Goal: Task Accomplishment & Management: Manage account settings

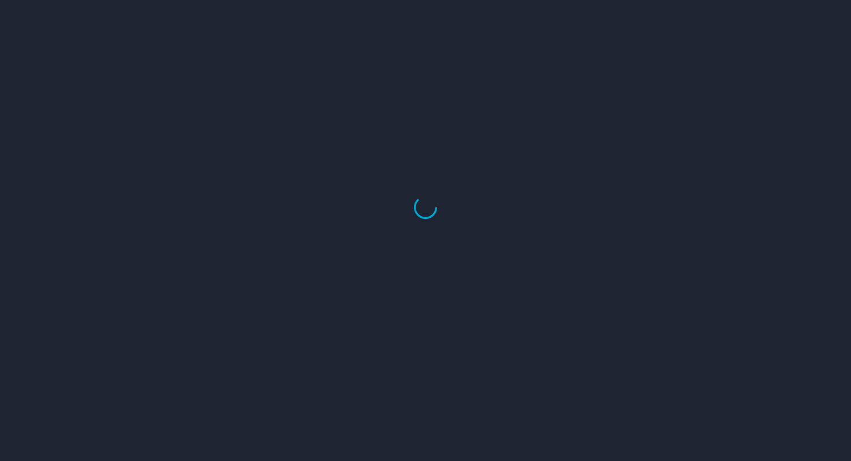
select select "US"
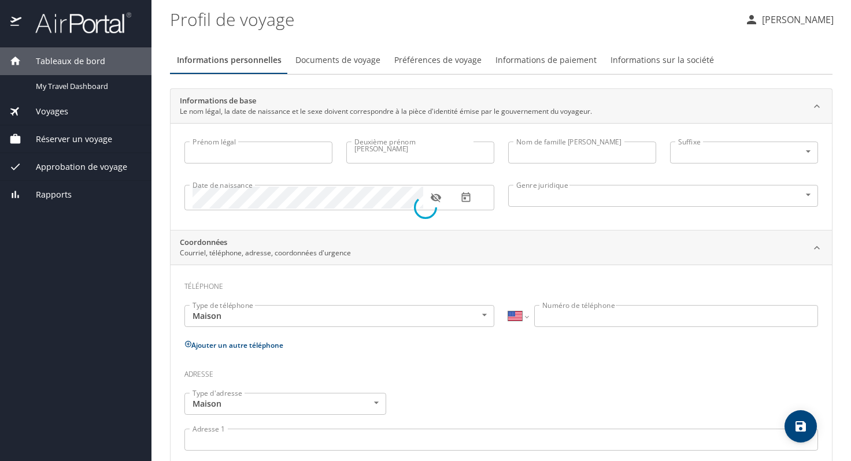
select select "FR"
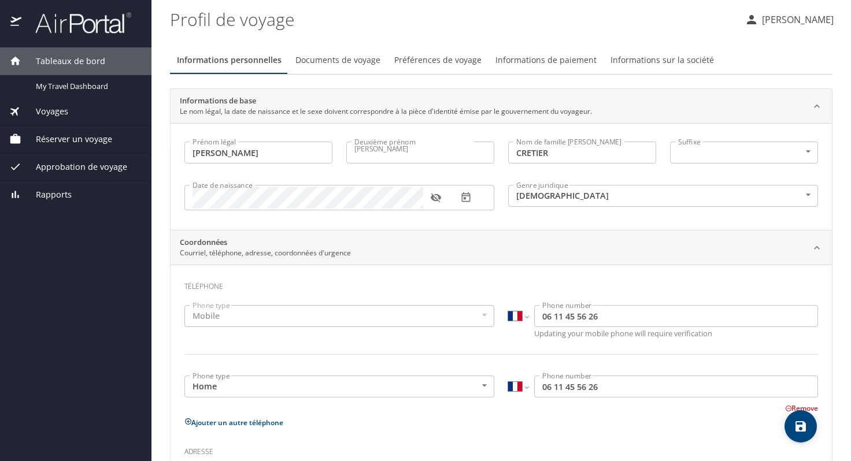
type input "Claude"
type input "CRETIER"
type input "Male"
type input "Nathalie"
type input "Bonnet"
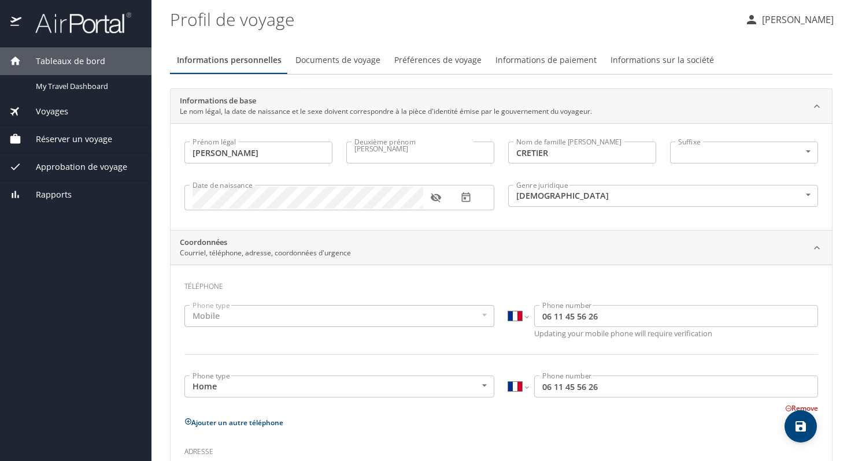
select select "FR"
type input "06 62 24 88 07"
click at [85, 139] on font "Réserver un voyage" at bounding box center [74, 139] width 76 height 11
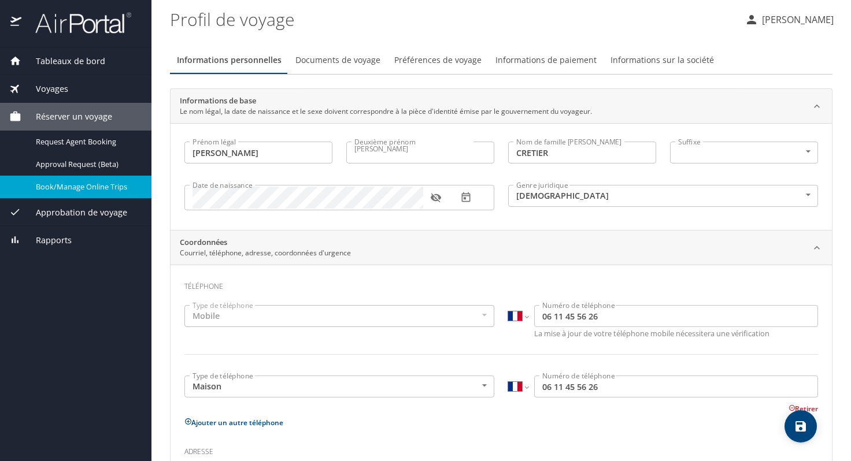
click at [90, 187] on span "Book/Manage Online Trips" at bounding box center [87, 186] width 102 height 11
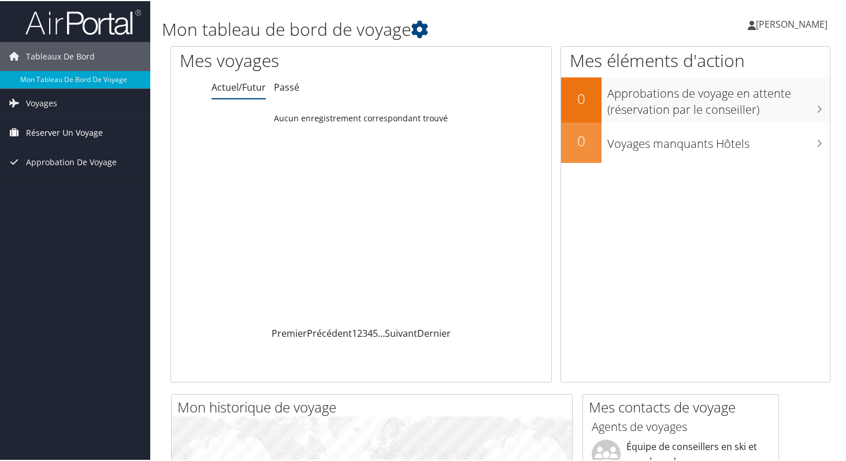
click at [53, 130] on font "Réserver un voyage" at bounding box center [64, 131] width 77 height 11
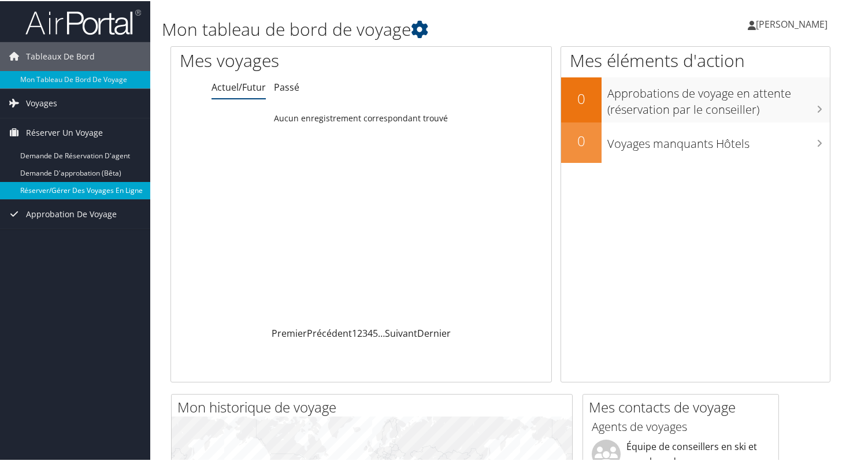
click at [106, 188] on font "Réserver/Gérer des voyages en ligne" at bounding box center [81, 189] width 123 height 10
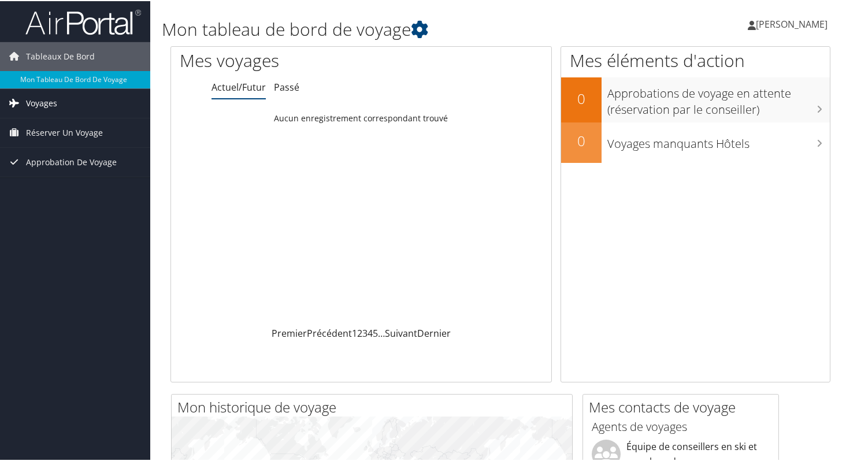
click at [43, 102] on font "Voyages" at bounding box center [41, 102] width 31 height 11
click at [43, 104] on font "Voyages" at bounding box center [41, 102] width 31 height 11
click at [62, 57] on font "Tableaux de bord" at bounding box center [60, 55] width 69 height 11
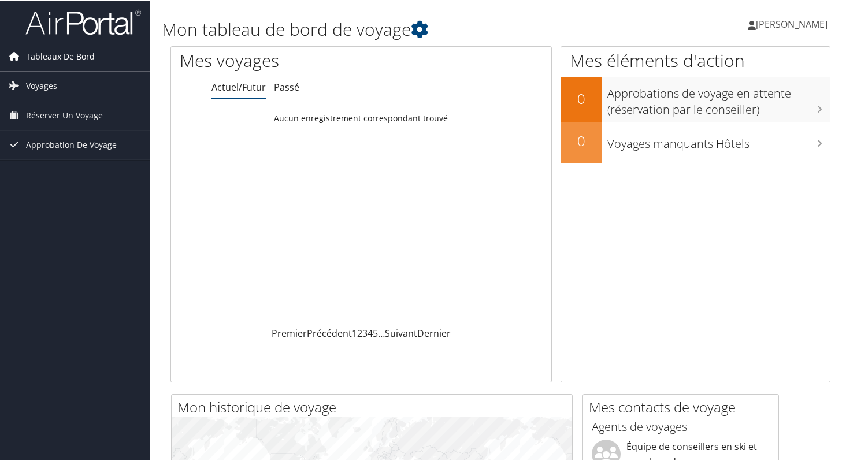
click at [62, 56] on font "Tableaux de bord" at bounding box center [60, 55] width 69 height 11
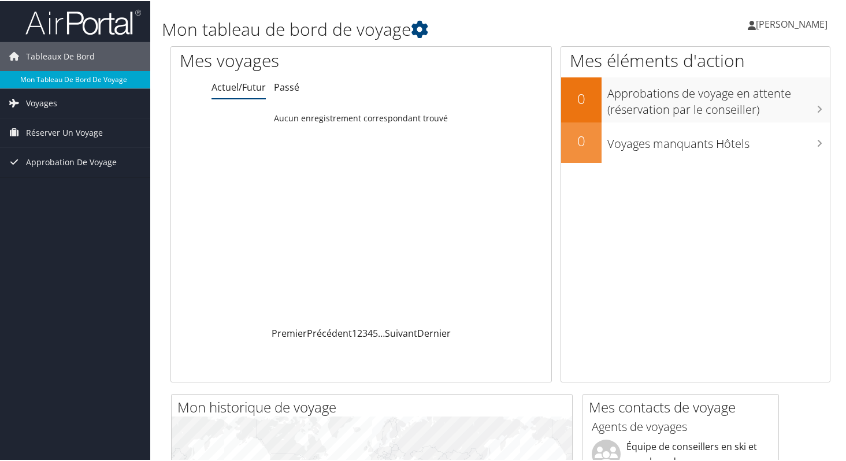
click at [55, 79] on font "Mon tableau de bord de voyage" at bounding box center [73, 78] width 107 height 10
click at [238, 90] on font "Actuel/Futur" at bounding box center [239, 86] width 54 height 13
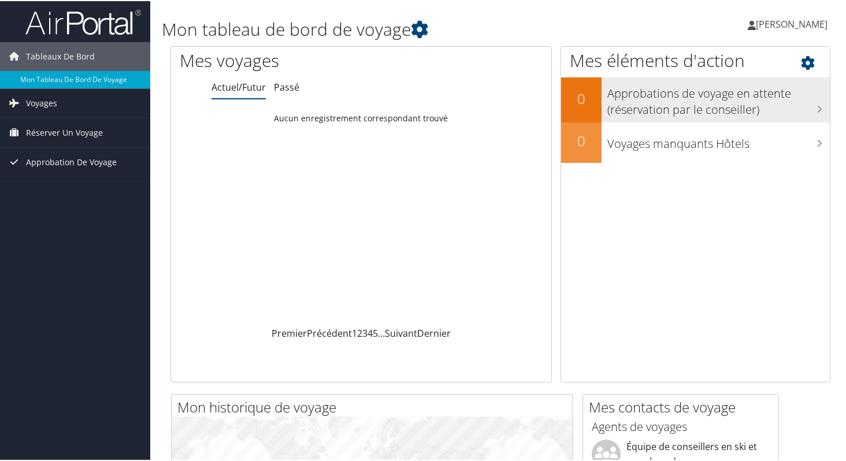
click at [706, 103] on font "Approbations de voyage en attente (réservation par le conseiller)" at bounding box center [699, 100] width 184 height 32
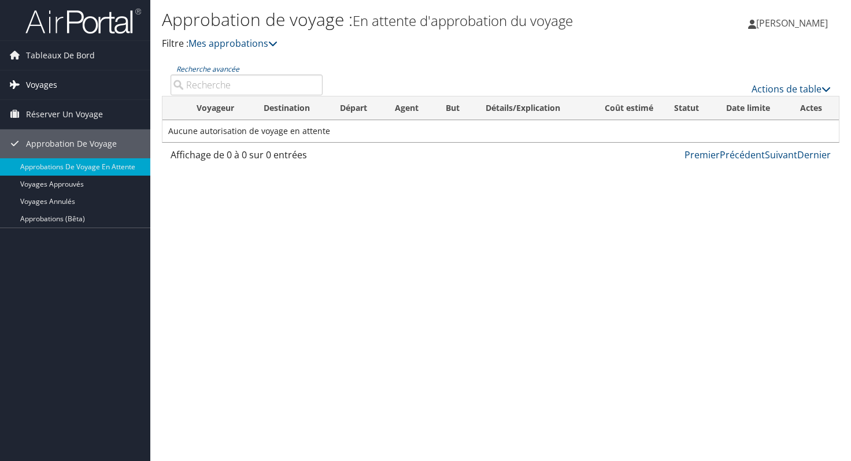
click at [34, 83] on font "Voyages" at bounding box center [41, 84] width 31 height 11
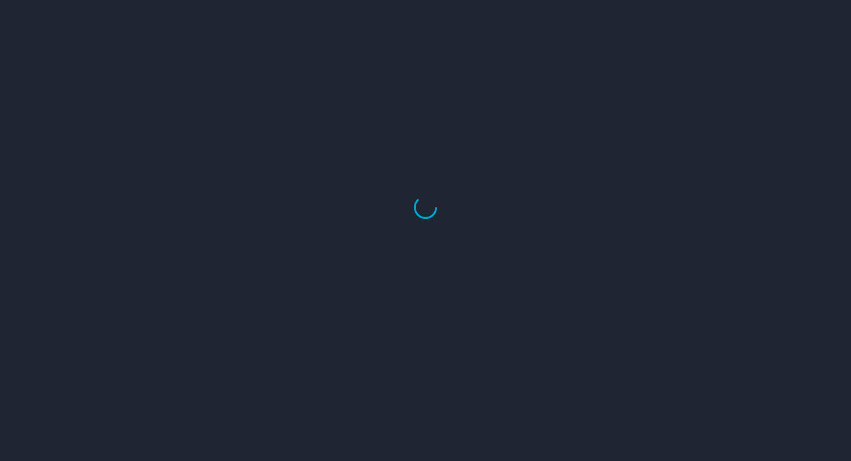
select select "US"
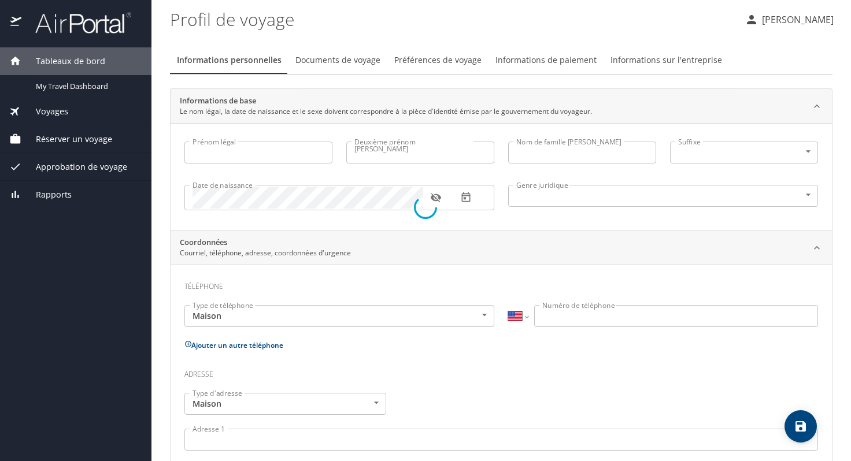
type input "Claude"
type input "CRETIER"
type input "Male"
type input "Nathalie"
type input "Bonnet"
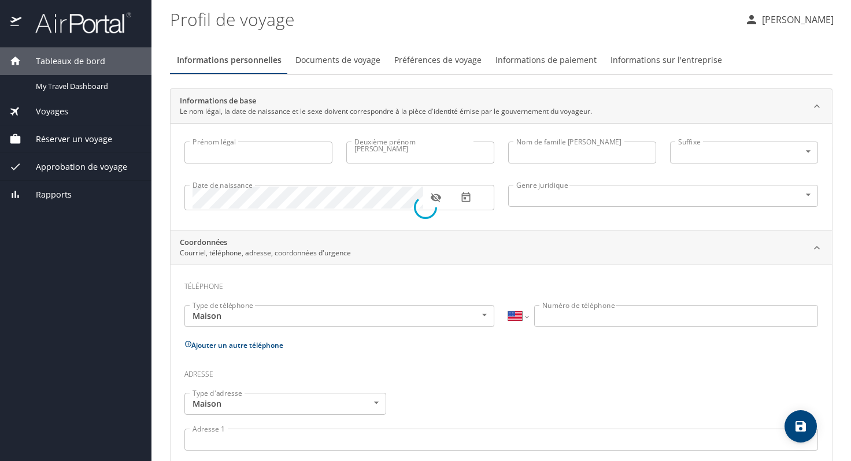
select select "FR"
type input "06 62 24 88 07"
select select "FR"
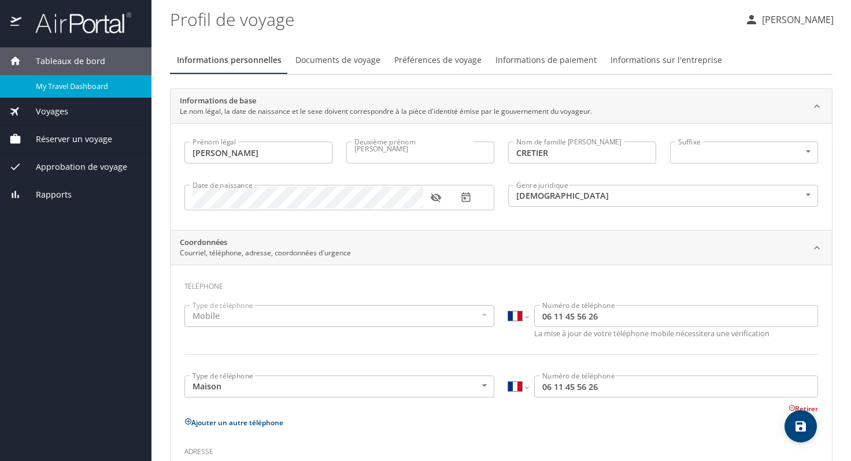
click at [89, 88] on span "My Travel Dashboard" at bounding box center [87, 86] width 102 height 11
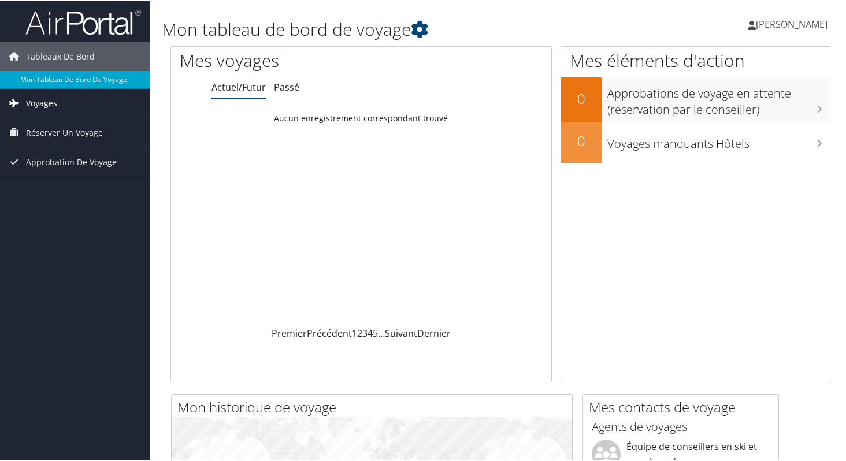
click at [45, 104] on font "Voyages" at bounding box center [41, 102] width 31 height 11
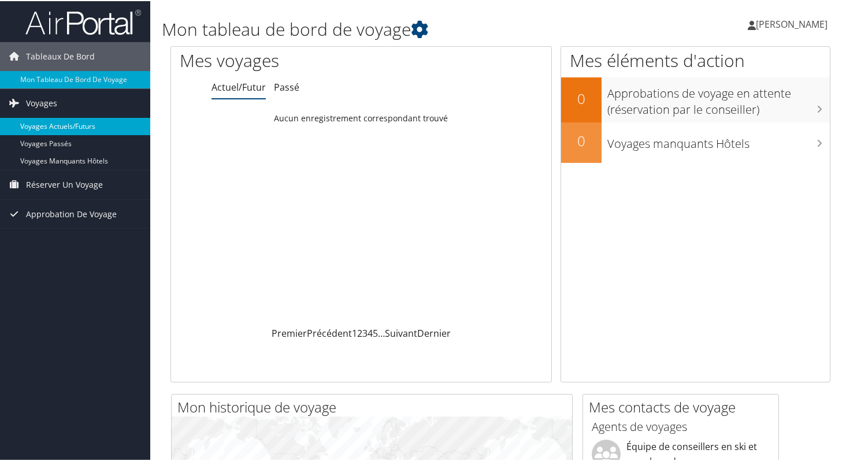
click at [81, 121] on font "Voyages actuels/futurs" at bounding box center [57, 125] width 75 height 10
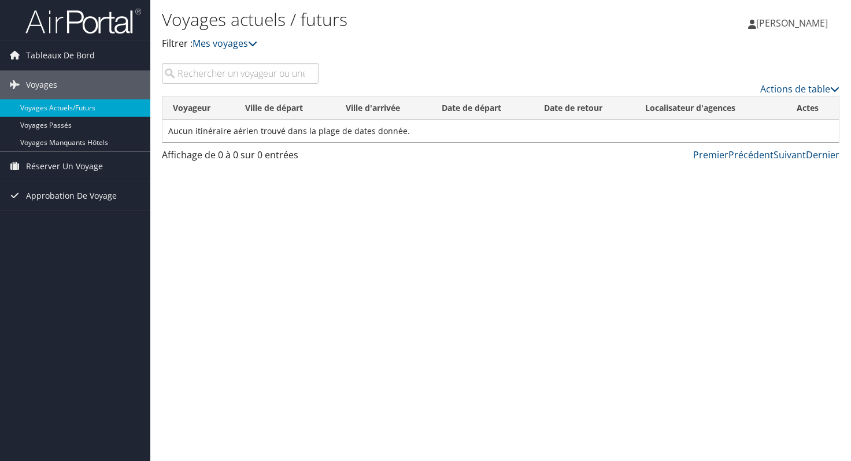
click at [801, 19] on font "[PERSON_NAME]" at bounding box center [792, 23] width 72 height 13
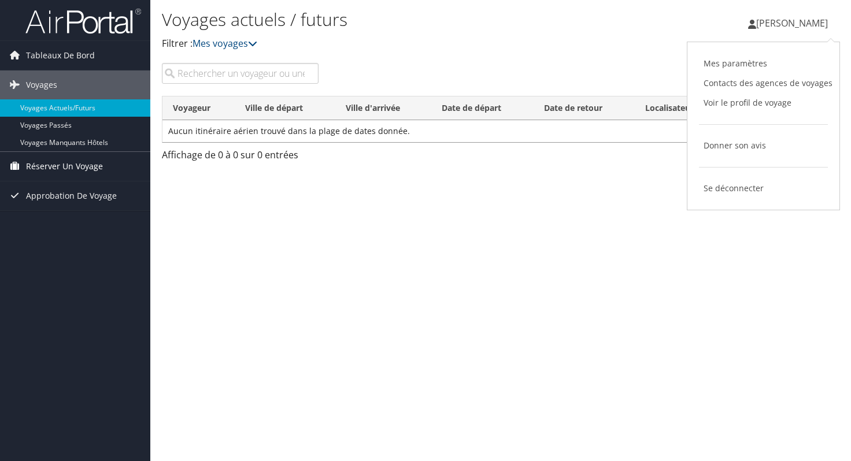
click at [66, 168] on font "Réserver un voyage" at bounding box center [64, 166] width 77 height 11
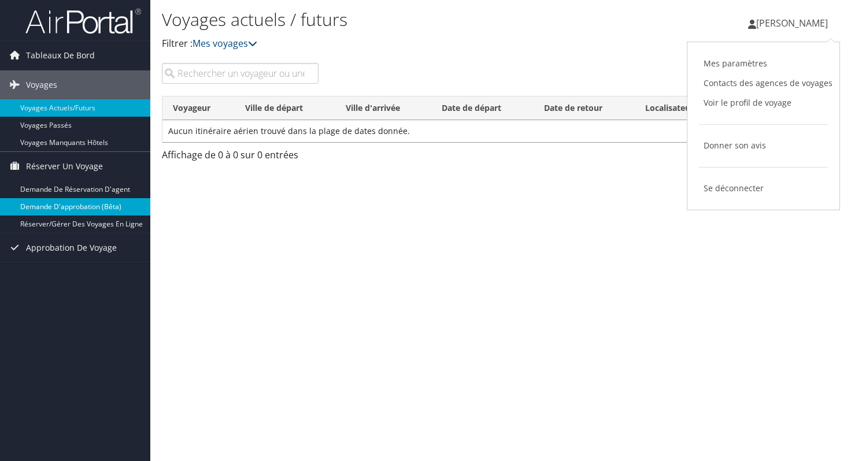
click at [83, 205] on font "Demande d'approbation (bêta)" at bounding box center [70, 207] width 101 height 10
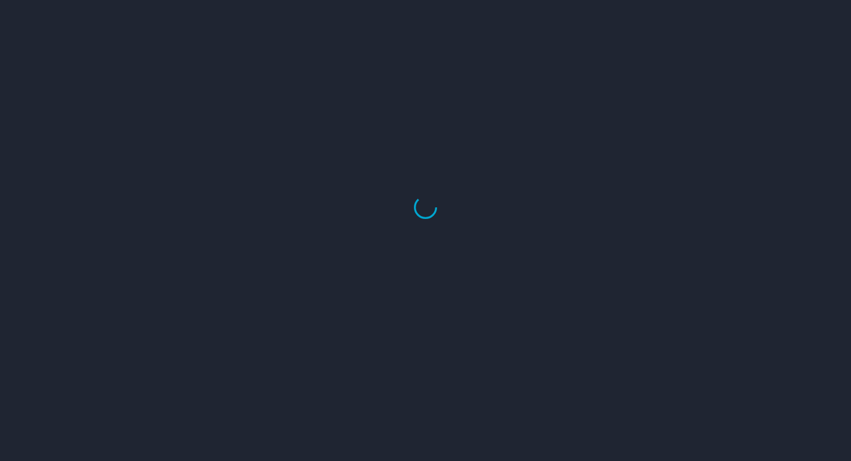
select select "US"
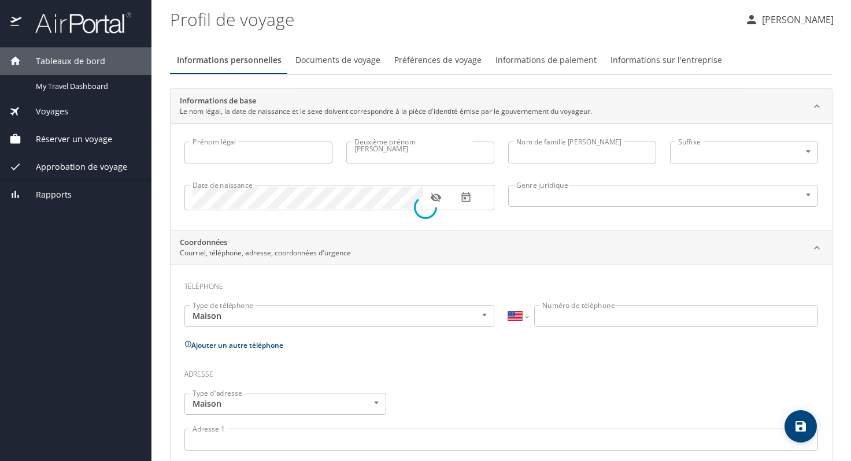
select select "FR"
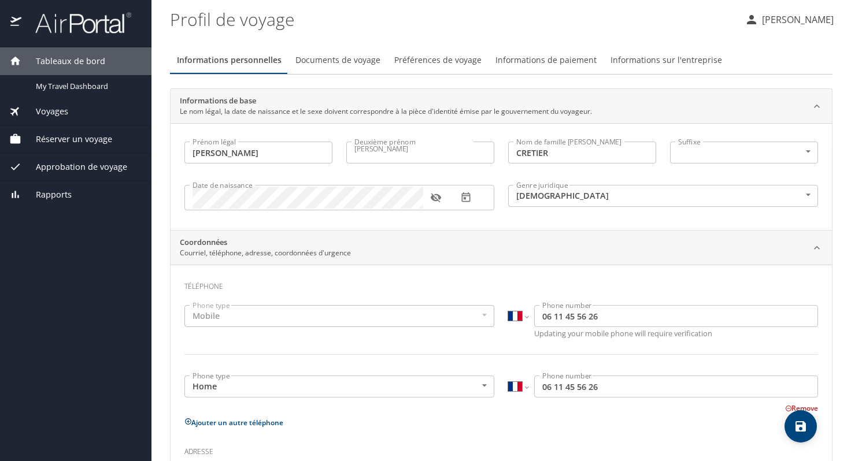
type input "Claude"
type input "CRETIER"
type input "Male"
type input "Nathalie"
type input "Bonnet"
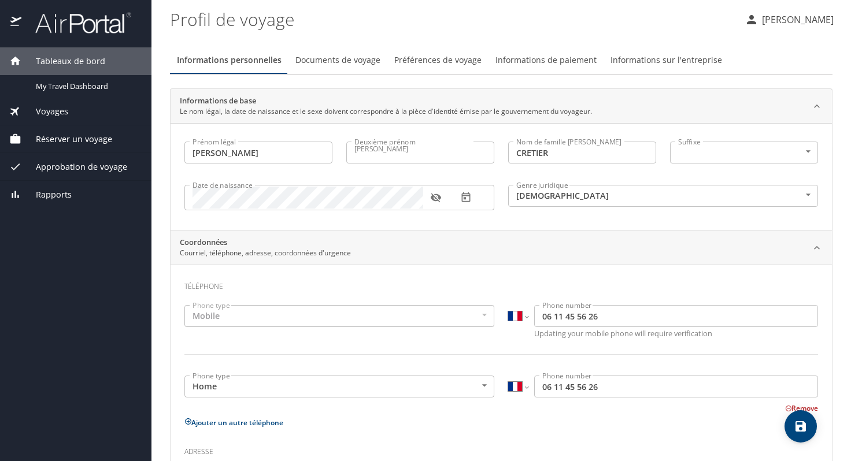
select select "FR"
type input "06 62 24 88 07"
click at [45, 114] on font "Voyages" at bounding box center [52, 111] width 32 height 11
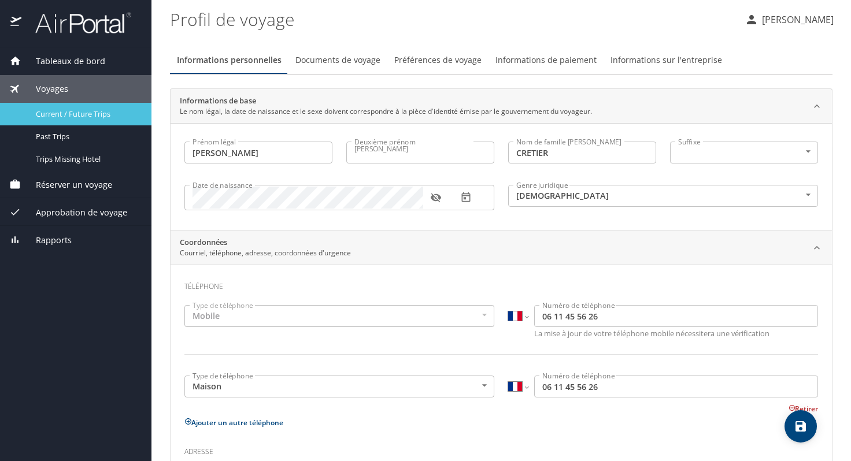
click at [92, 112] on span "Current / Future Trips" at bounding box center [87, 114] width 102 height 11
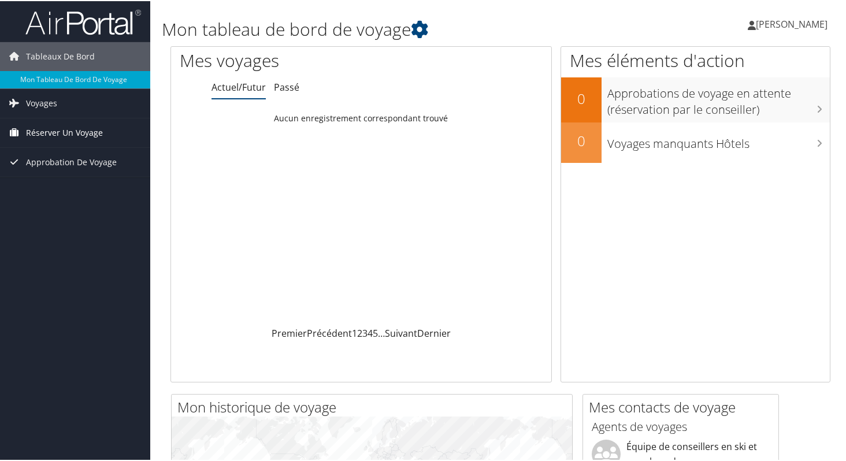
click at [87, 134] on font "Réserver un voyage" at bounding box center [64, 131] width 77 height 11
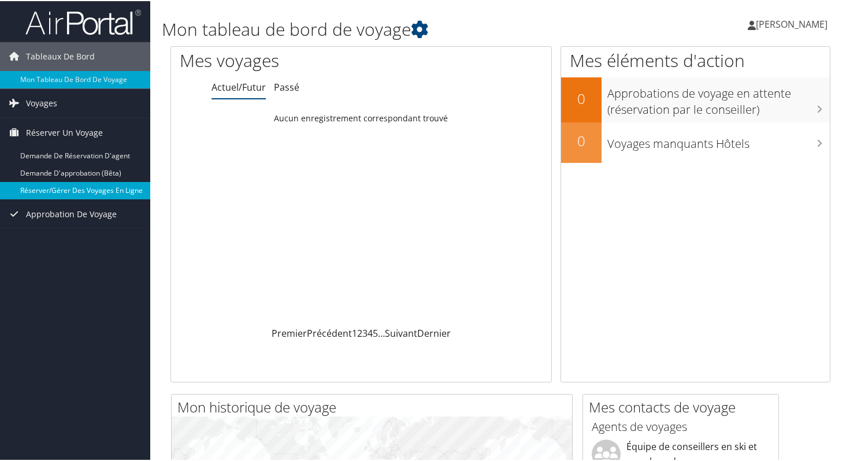
click at [98, 188] on font "Réserver/Gérer des voyages en ligne" at bounding box center [81, 189] width 123 height 10
click at [395, 217] on div "Chargement... Aucun enregistrement correspondant trouvé" at bounding box center [361, 216] width 380 height 220
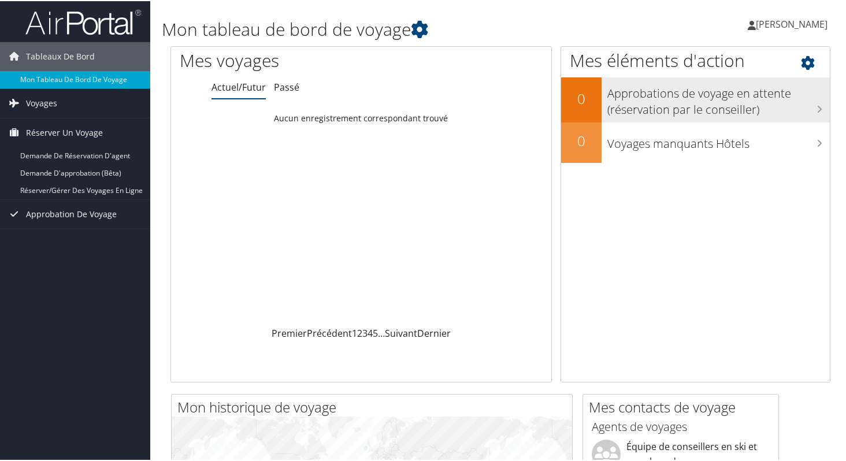
click at [720, 105] on font "Approbations de voyage en attente (réservation par le conseiller)" at bounding box center [699, 100] width 184 height 32
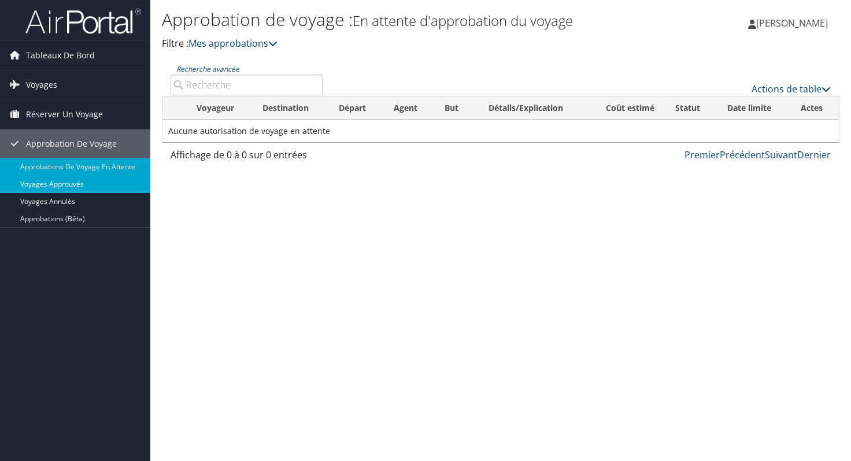
click at [61, 183] on font "Voyages approuvés" at bounding box center [52, 184] width 64 height 10
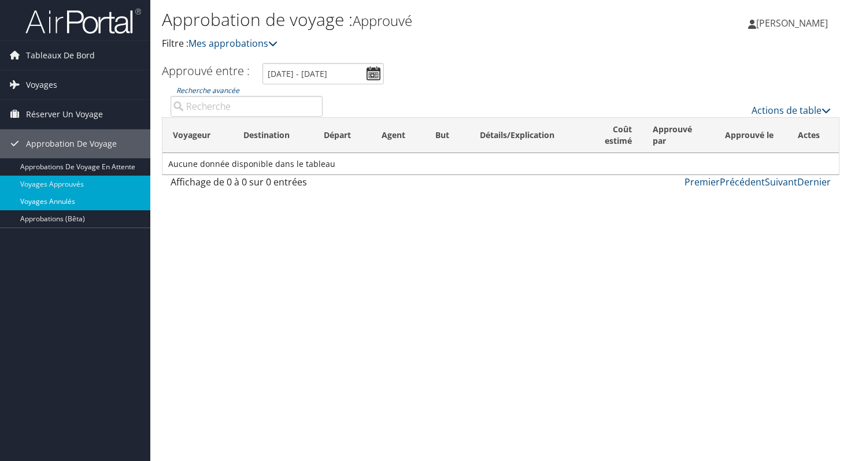
click at [61, 205] on font "Voyages annulés" at bounding box center [47, 202] width 55 height 10
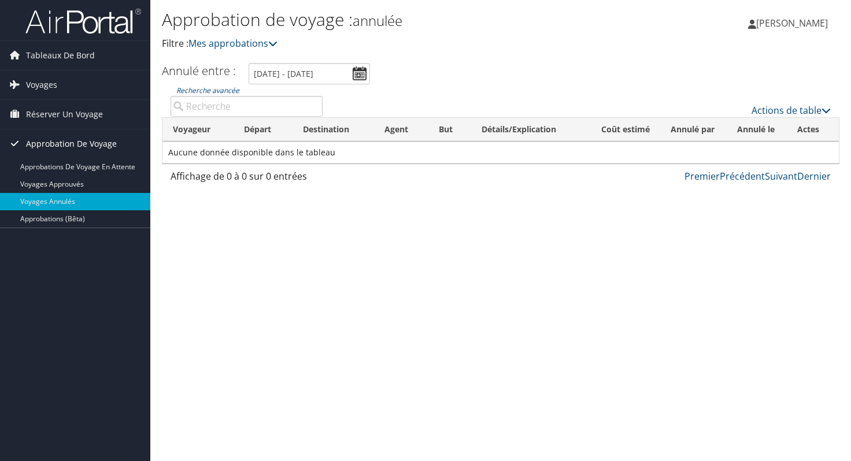
click at [87, 142] on font "Approbation de voyage" at bounding box center [71, 143] width 91 height 11
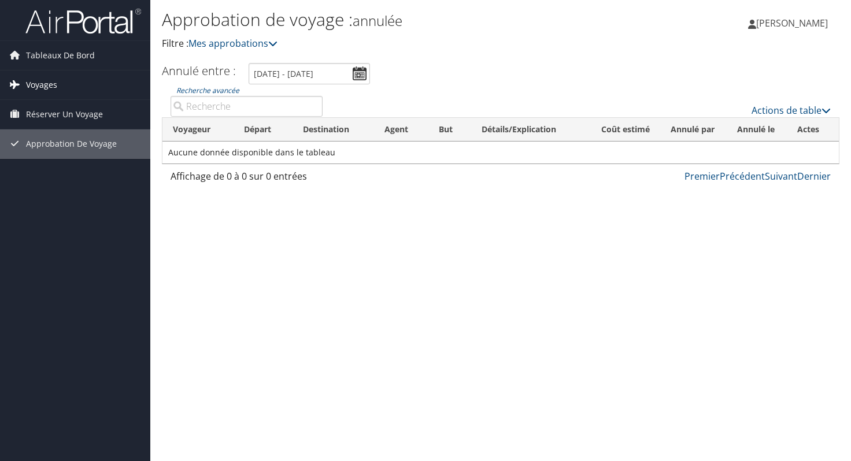
click at [48, 84] on font "Voyages" at bounding box center [41, 84] width 31 height 11
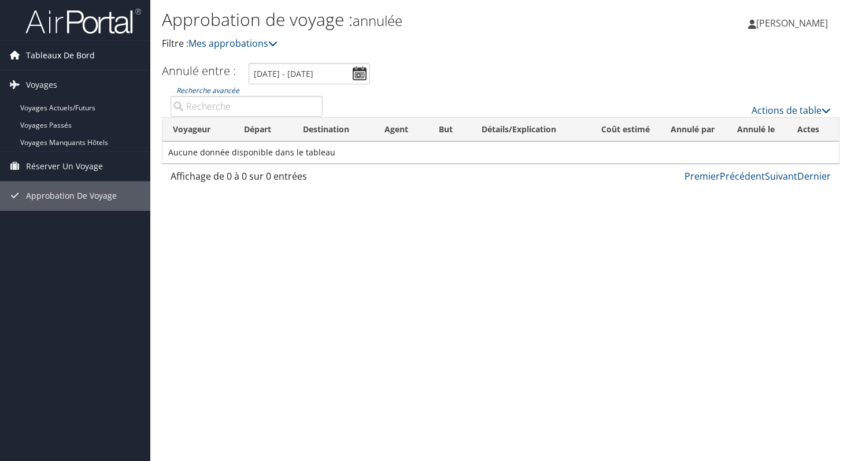
click at [59, 60] on font "Tableaux de bord" at bounding box center [60, 55] width 69 height 11
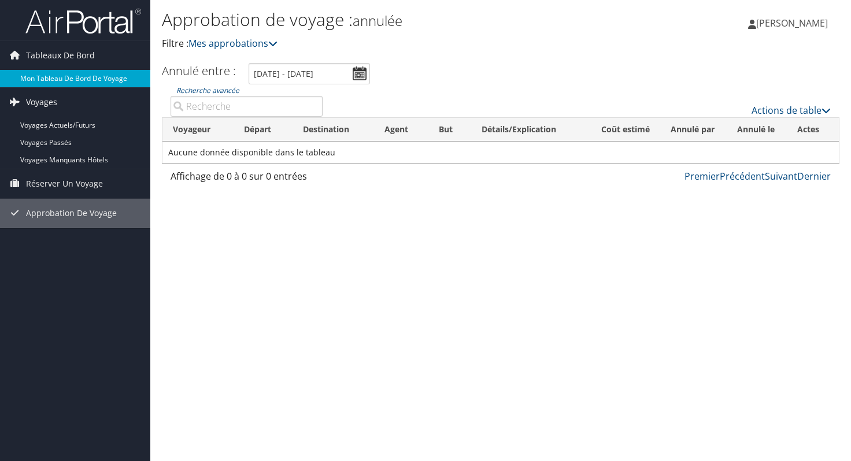
click at [60, 82] on font "Mon tableau de bord de voyage" at bounding box center [73, 78] width 107 height 10
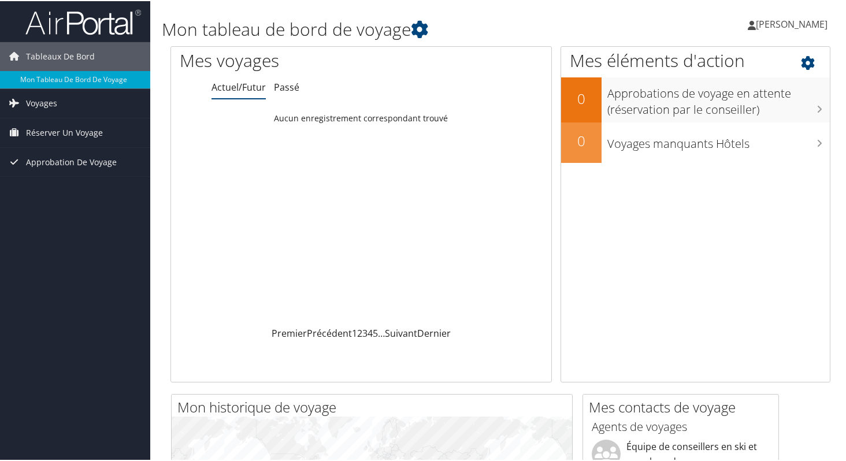
click at [801, 64] on icon at bounding box center [818, 59] width 34 height 20
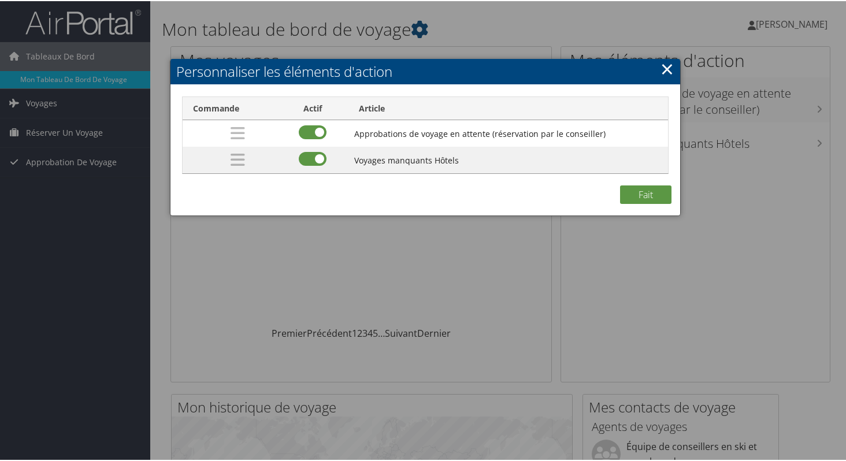
click at [668, 72] on font "×" at bounding box center [667, 67] width 13 height 32
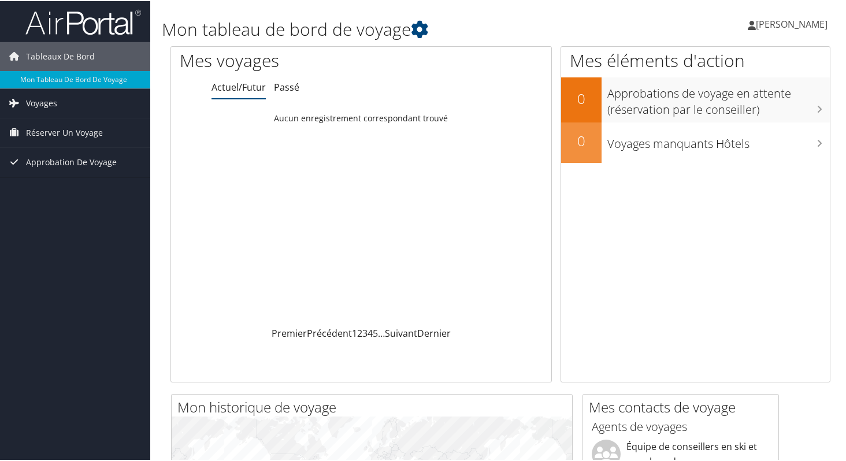
drag, startPoint x: 325, startPoint y: 3, endPoint x: 403, endPoint y: 95, distance: 121.4
click at [403, 95] on ul "Actuel/Futur Passé" at bounding box center [382, 86] width 340 height 21
